Goal: Find specific page/section: Find specific page/section

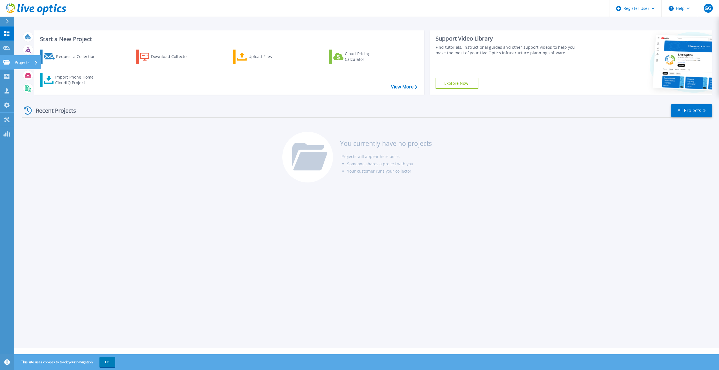
click at [6, 63] on icon at bounding box center [6, 62] width 7 height 5
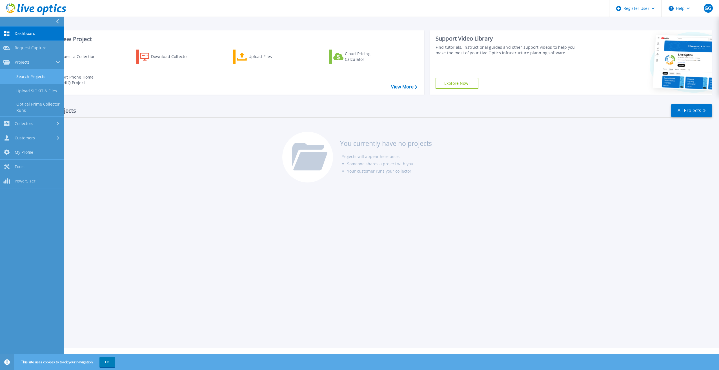
click at [46, 76] on link "Search Projects" at bounding box center [32, 77] width 64 height 14
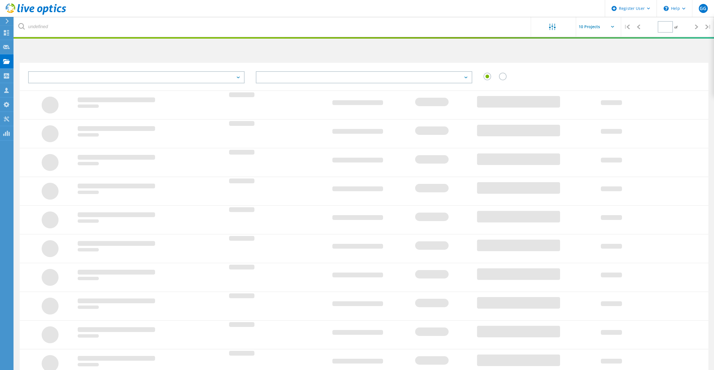
type input "1"
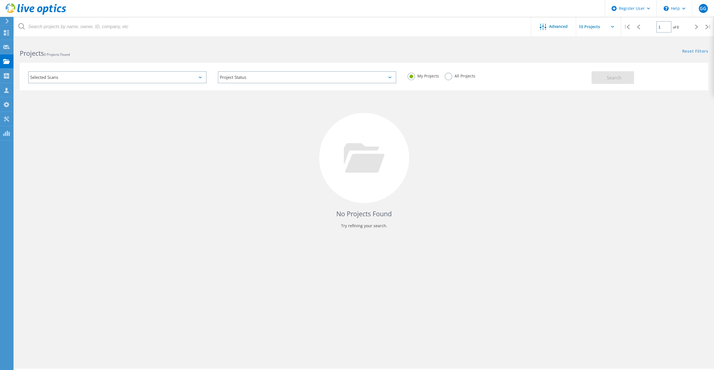
click at [451, 77] on label "All Projects" at bounding box center [460, 75] width 31 height 5
click at [0, 0] on input "All Projects" at bounding box center [0, 0] width 0 height 0
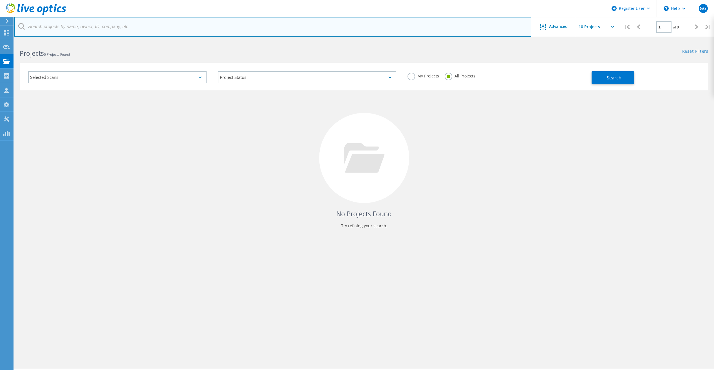
click at [140, 26] on input "text" at bounding box center [273, 27] width 518 height 20
type input "pecan deluxe"
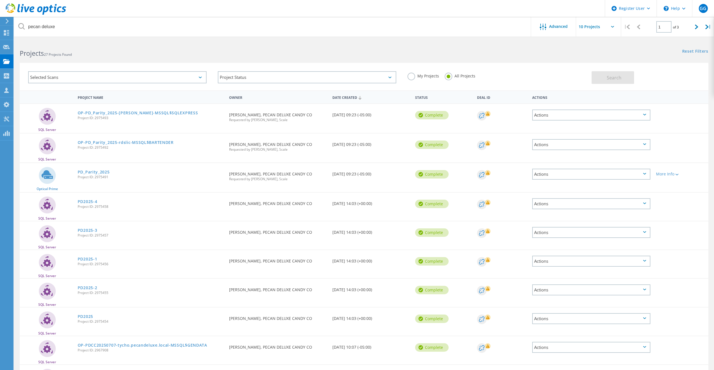
click at [371, 114] on div "Date Created 07/14/2025, 09:23 (-05:00)" at bounding box center [371, 113] width 83 height 19
click at [141, 111] on link "OP-PD_Parity_2025-[PERSON_NAME]-MSSQL$SQLEXPRESS" at bounding box center [138, 113] width 121 height 4
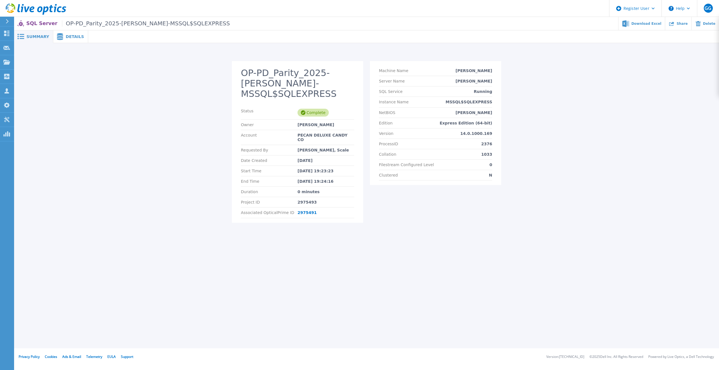
click at [57, 39] on icon at bounding box center [60, 36] width 7 height 7
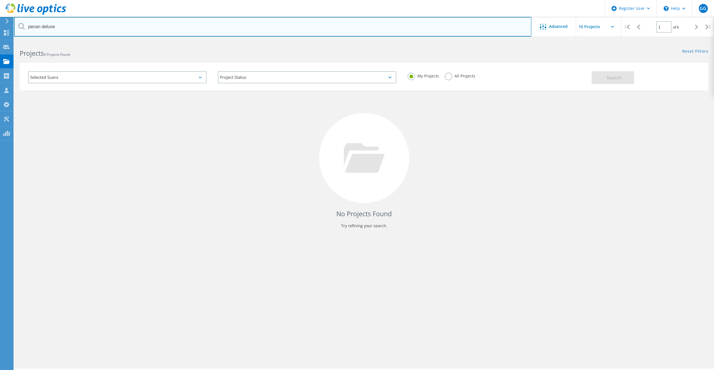
click at [87, 23] on input "pecan deluxe" at bounding box center [273, 27] width 518 height 20
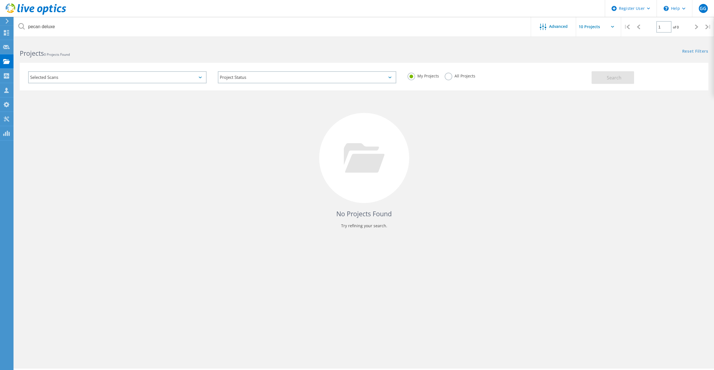
click at [444, 78] on div "My Projects All Projects" at bounding box center [497, 76] width 190 height 21
click at [451, 77] on label "All Projects" at bounding box center [460, 75] width 31 height 5
click at [0, 0] on input "All Projects" at bounding box center [0, 0] width 0 height 0
click at [616, 79] on span "Search" at bounding box center [614, 78] width 15 height 6
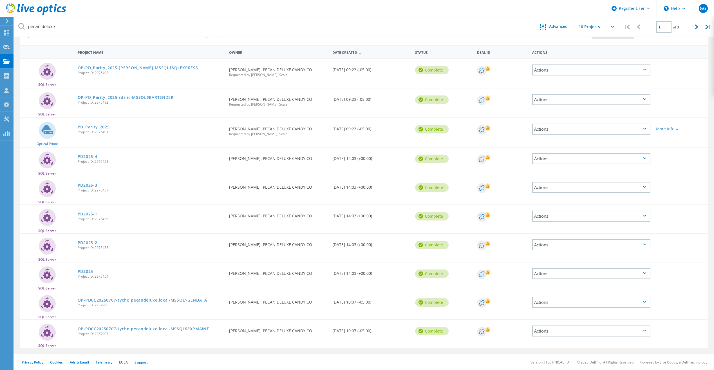
scroll to position [46, 0]
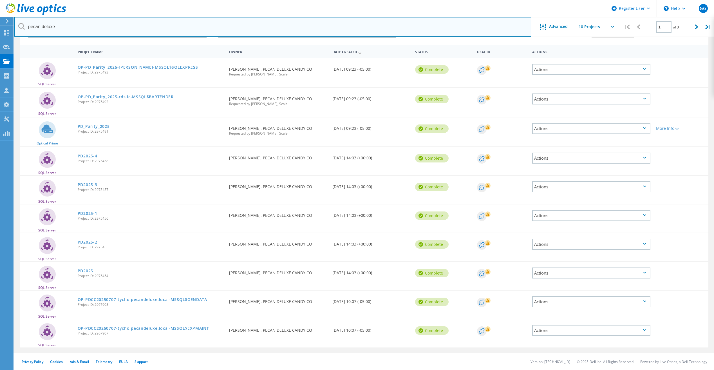
click at [491, 20] on input "pecan deluxe" at bounding box center [273, 27] width 518 height 20
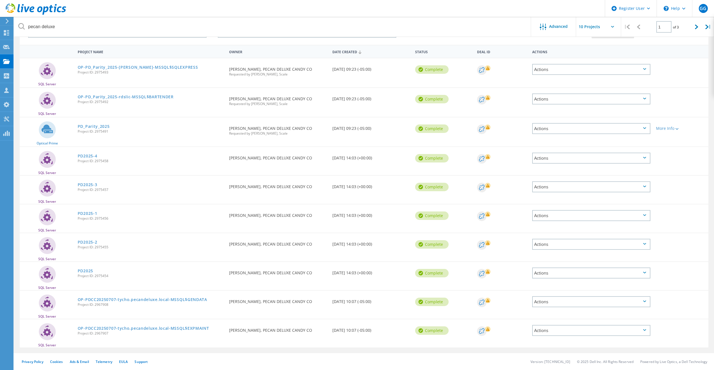
click at [550, 5] on header "Register User \n Help Explore Helpful Articles Contact Support GG Dell User Gra…" at bounding box center [357, 8] width 714 height 17
click at [475, 9] on header "Register User \n Help Explore Helpful Articles Contact Support GG Dell User Gra…" at bounding box center [357, 8] width 714 height 17
click at [462, 4] on header "Register User \n Help Explore Helpful Articles Contact Support GG Dell User Gra…" at bounding box center [357, 8] width 714 height 17
